Goal: Task Accomplishment & Management: Manage account settings

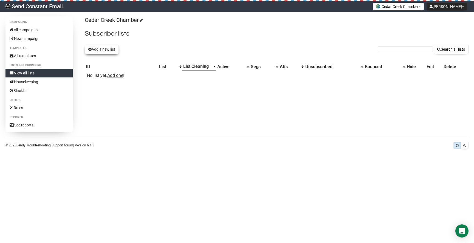
click at [109, 50] on button "Add a new list" at bounding box center [102, 49] width 34 height 9
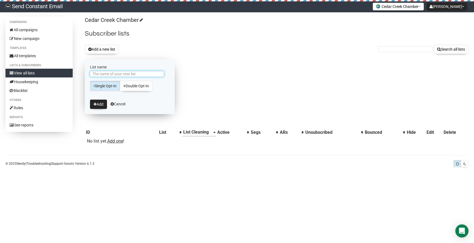
click at [134, 76] on input "List name" at bounding box center [127, 74] width 74 height 6
type input "Members"
click at [100, 104] on button "Add" at bounding box center [98, 104] width 17 height 9
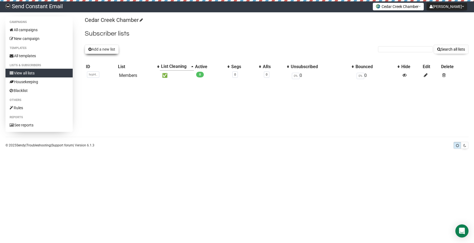
click at [98, 49] on button "Add a new list" at bounding box center [102, 49] width 34 height 9
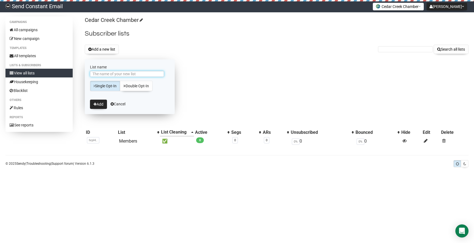
click at [124, 73] on input "List name" at bounding box center [127, 74] width 74 height 6
type input "Website Signups"
click at [98, 103] on button "Add" at bounding box center [98, 104] width 17 height 9
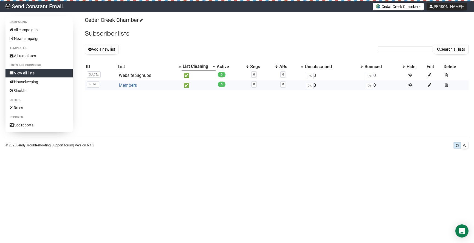
click at [130, 84] on link "Members" at bounding box center [128, 85] width 18 height 5
click at [124, 87] on link "Members" at bounding box center [128, 85] width 18 height 5
click at [131, 87] on link "Members" at bounding box center [128, 85] width 18 height 5
